Goal: Task Accomplishment & Management: Complete application form

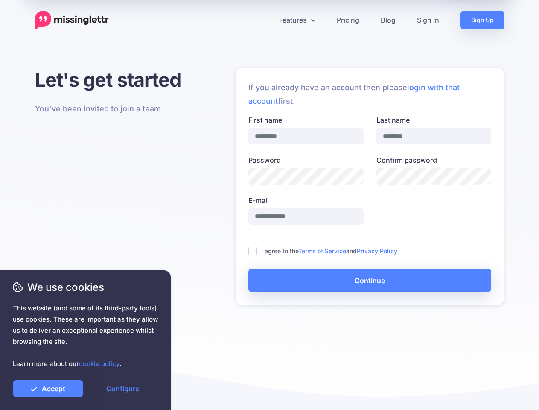
click at [269, 205] on label "E-mail" at bounding box center [305, 200] width 115 height 10
click at [269, 208] on input "E-mail" at bounding box center [305, 216] width 115 height 17
click at [266, 20] on icon at bounding box center [266, 20] width 4 height 4
click at [297, 20] on link "Features" at bounding box center [297, 20] width 58 height 19
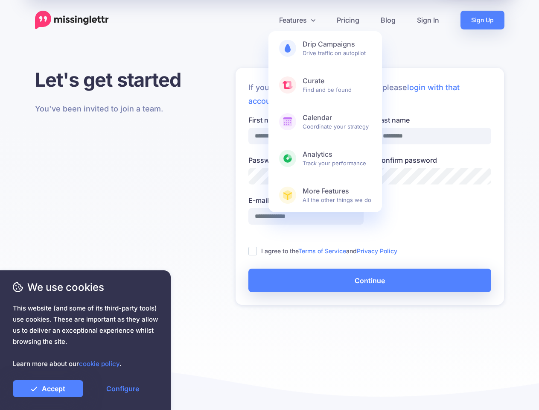
click at [253, 251] on ins at bounding box center [252, 251] width 9 height 9
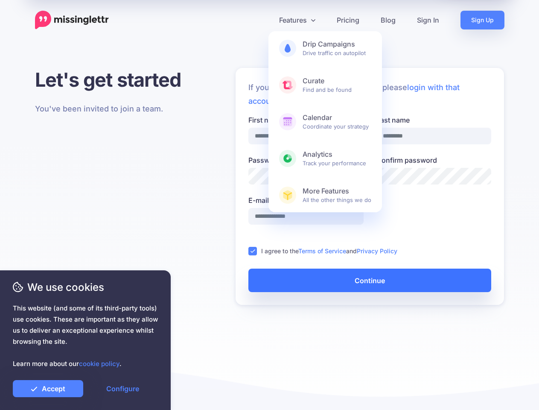
click at [370, 280] on button "Continue" at bounding box center [369, 279] width 243 height 23
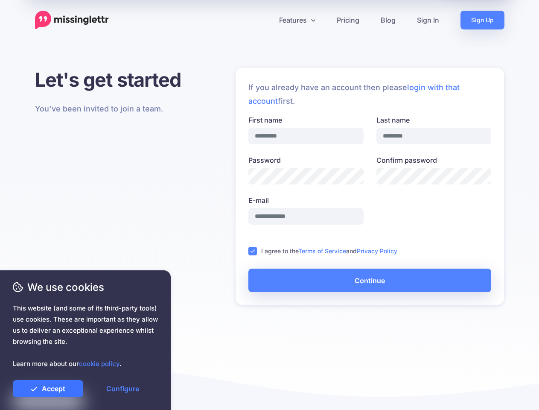
click at [48, 388] on link "Accept" at bounding box center [48, 388] width 70 height 17
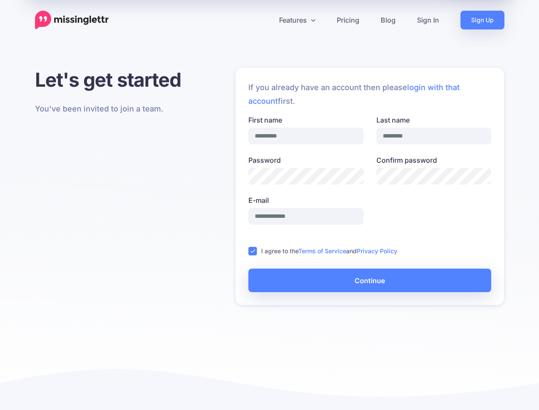
click at [122, 388] on link "Configure" at bounding box center [122, 388] width 70 height 17
